Goal: Task Accomplishment & Management: Complete application form

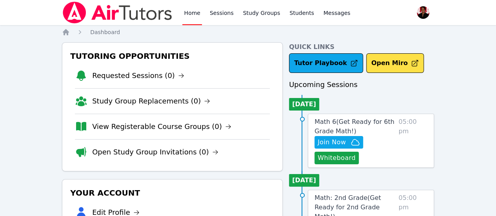
scroll to position [39, 0]
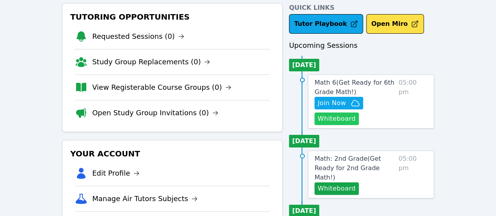
click at [358, 121] on button "Whiteboard" at bounding box center [336, 118] width 44 height 13
click at [335, 83] on span "Math 6 ( Get Ready for 6th Grade Math! )" at bounding box center [354, 87] width 80 height 17
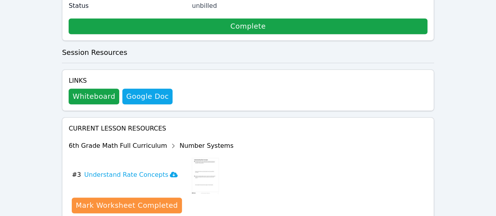
scroll to position [248, 0]
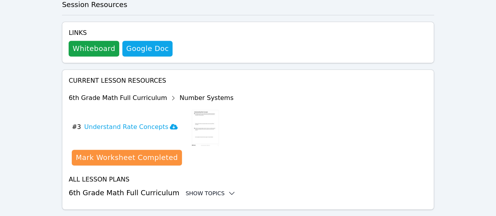
click at [205, 189] on div "Show Topics" at bounding box center [210, 193] width 50 height 8
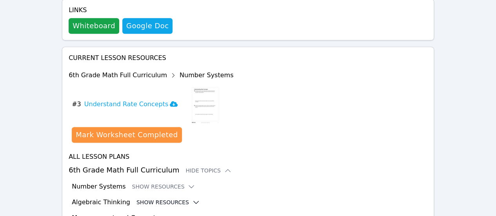
scroll to position [312, 0]
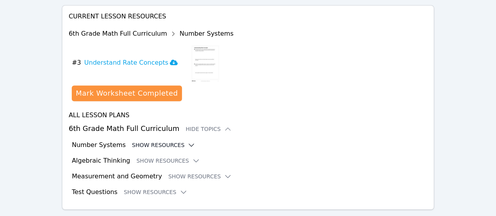
click at [174, 141] on button "Show Resources" at bounding box center [163, 145] width 63 height 8
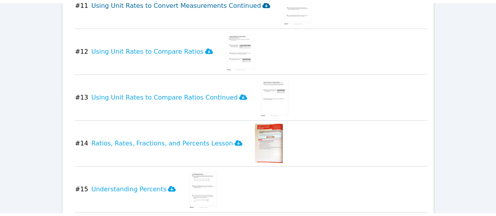
scroll to position [1017, 0]
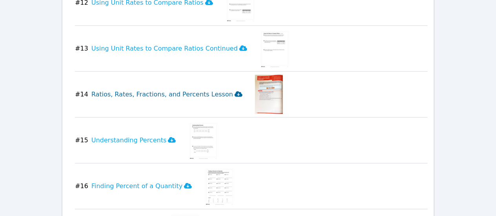
click at [234, 91] on icon at bounding box center [238, 93] width 8 height 5
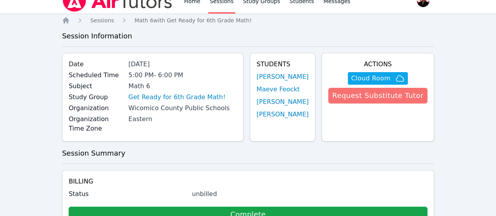
scroll to position [0, 0]
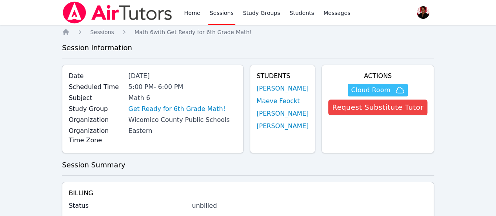
click at [372, 85] on span "Cloud Room" at bounding box center [370, 89] width 39 height 9
click at [201, 13] on div "Home Sessions Study Groups Students Messages" at bounding box center [266, 12] width 169 height 25
click at [197, 14] on link "Home" at bounding box center [191, 12] width 19 height 25
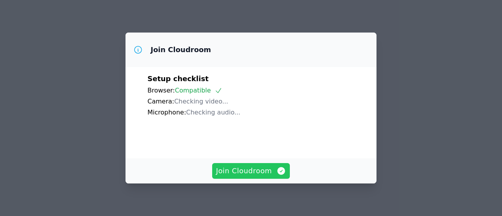
click at [245, 170] on span "Join Cloudroom" at bounding box center [251, 170] width 70 height 11
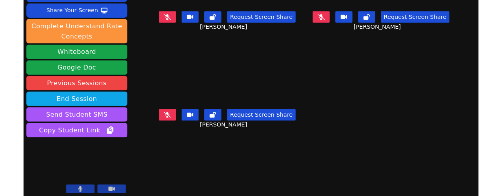
scroll to position [66, 0]
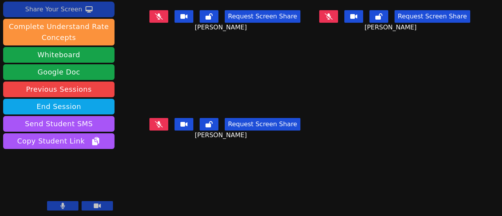
click at [87, 10] on icon at bounding box center [88, 9] width 7 height 6
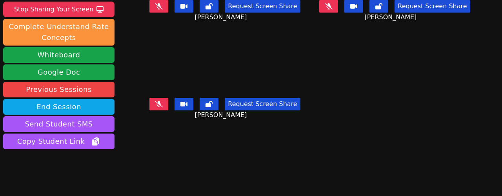
scroll to position [27, 0]
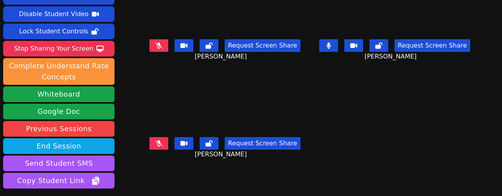
click at [326, 46] on icon at bounding box center [328, 45] width 4 height 6
click at [327, 49] on button at bounding box center [328, 45] width 19 height 13
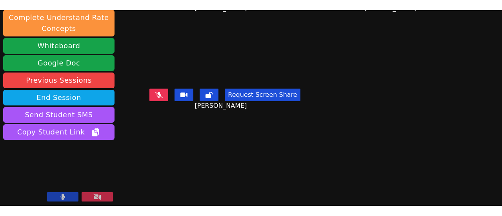
scroll to position [86, 0]
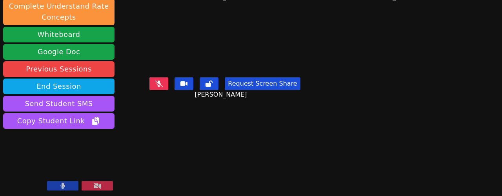
click at [64, 188] on icon at bounding box center [62, 185] width 5 height 6
click at [70, 184] on button at bounding box center [62, 185] width 31 height 9
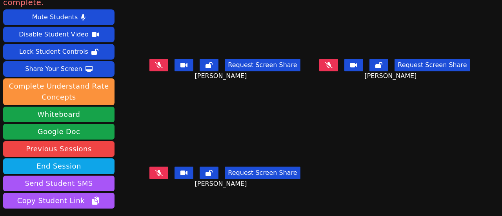
scroll to position [0, 0]
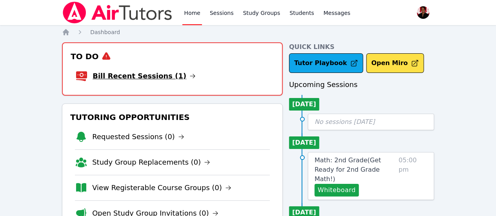
click at [147, 74] on link "Bill Recent Sessions (1)" at bounding box center [143, 76] width 103 height 11
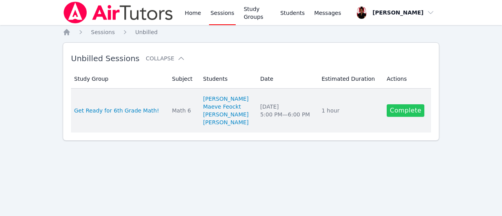
click at [409, 109] on link "Complete" at bounding box center [405, 110] width 38 height 13
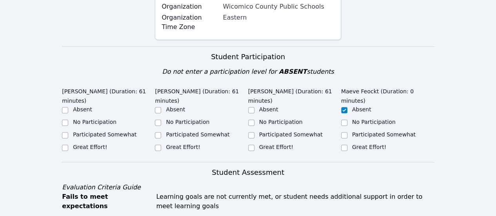
scroll to position [118, 0]
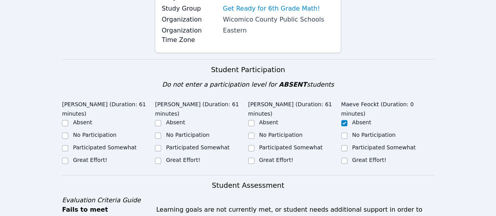
click at [263, 144] on label "Participated Somewhat" at bounding box center [290, 147] width 63 height 6
click at [254, 145] on input "Participated Somewhat" at bounding box center [251, 148] width 6 height 6
checkbox input "true"
click at [212, 144] on label "Participated Somewhat" at bounding box center [197, 147] width 63 height 6
click at [161, 145] on input "Participated Somewhat" at bounding box center [158, 148] width 6 height 6
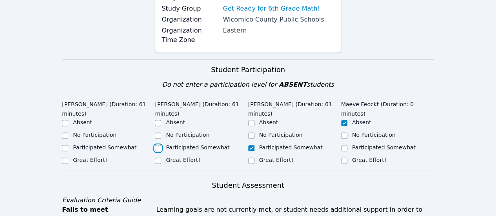
checkbox input "true"
click at [80, 144] on label "Participated Somewhat" at bounding box center [104, 147] width 63 height 6
click at [68, 145] on input "Participated Somewhat" at bounding box center [65, 148] width 6 height 6
checkbox input "true"
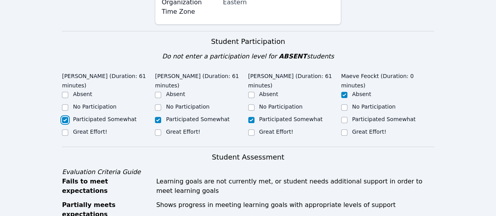
scroll to position [157, 0]
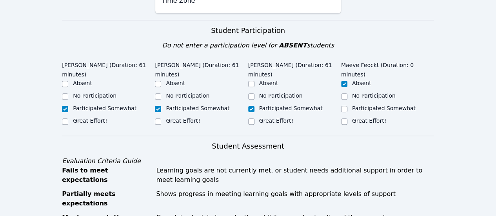
click at [190, 118] on label "Great Effort!" at bounding box center [183, 121] width 34 height 6
click at [161, 118] on input "Great Effort!" at bounding box center [158, 121] width 6 height 6
checkbox input "true"
checkbox input "false"
click at [284, 118] on label "Great Effort!" at bounding box center [276, 121] width 34 height 6
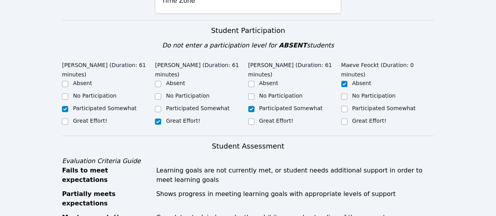
click at [254, 118] on input "Great Effort!" at bounding box center [251, 121] width 6 height 6
checkbox input "true"
checkbox input "false"
click at [284, 118] on label "Great Effort!" at bounding box center [276, 121] width 34 height 6
click at [254, 118] on input "Great Effort!" at bounding box center [251, 121] width 6 height 6
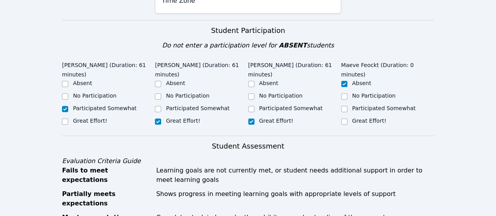
checkbox input "true"
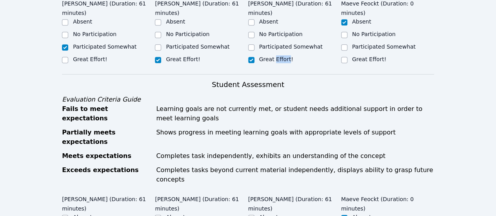
scroll to position [313, 0]
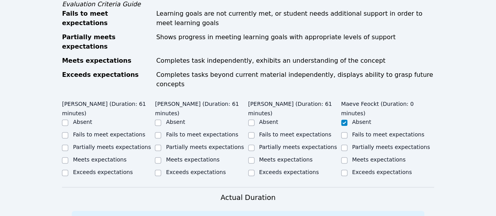
click at [120, 144] on label "Partially meets expectations" at bounding box center [112, 147] width 78 height 6
click at [68, 145] on input "Partially meets expectations" at bounding box center [65, 148] width 6 height 6
checkbox input "true"
click at [173, 156] on label "Meets expectations" at bounding box center [193, 159] width 54 height 6
click at [161, 157] on input "Meets expectations" at bounding box center [158, 160] width 6 height 6
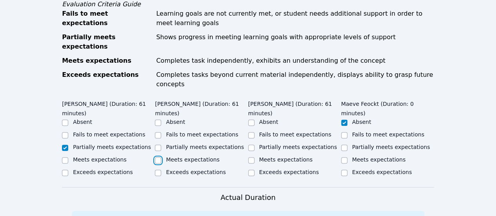
checkbox input "true"
click at [268, 156] on div "Meets expectations" at bounding box center [294, 160] width 93 height 9
click at [276, 156] on label "Meets expectations" at bounding box center [286, 159] width 54 height 6
click at [254, 157] on input "Meets expectations" at bounding box center [251, 160] width 6 height 6
checkbox input "true"
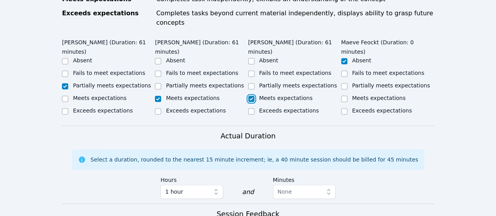
scroll to position [509, 0]
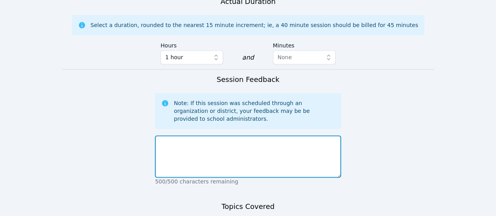
click at [259, 135] on textarea at bounding box center [248, 156] width 186 height 42
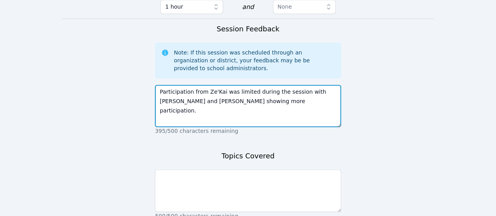
scroll to position [588, 0]
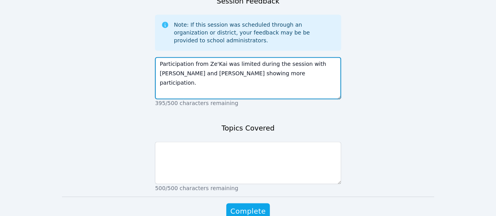
type textarea "Participation from Ze'Kai was limited during the session with Ziare and Zaria s…"
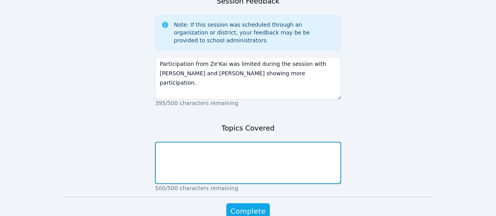
click at [291, 141] on textarea at bounding box center [248, 162] width 186 height 42
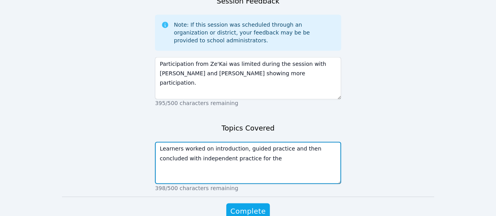
paste textarea "4. Ratios, Fractions, Decimals, Percents.pdf"
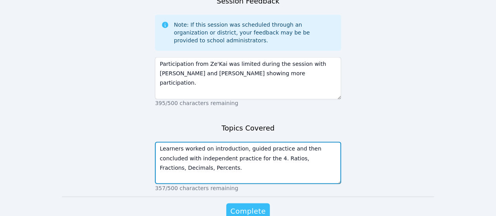
type textarea "Learners worked on introduction, guided practice and then concluded with indepe…"
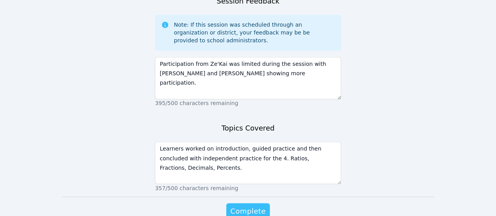
click at [247, 205] on span "Complete" at bounding box center [247, 210] width 35 height 11
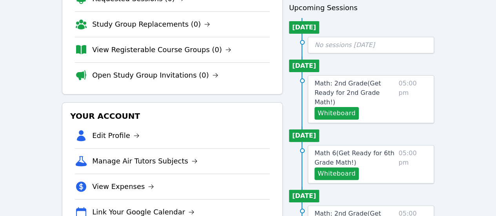
scroll to position [78, 0]
